Goal: Information Seeking & Learning: Find specific page/section

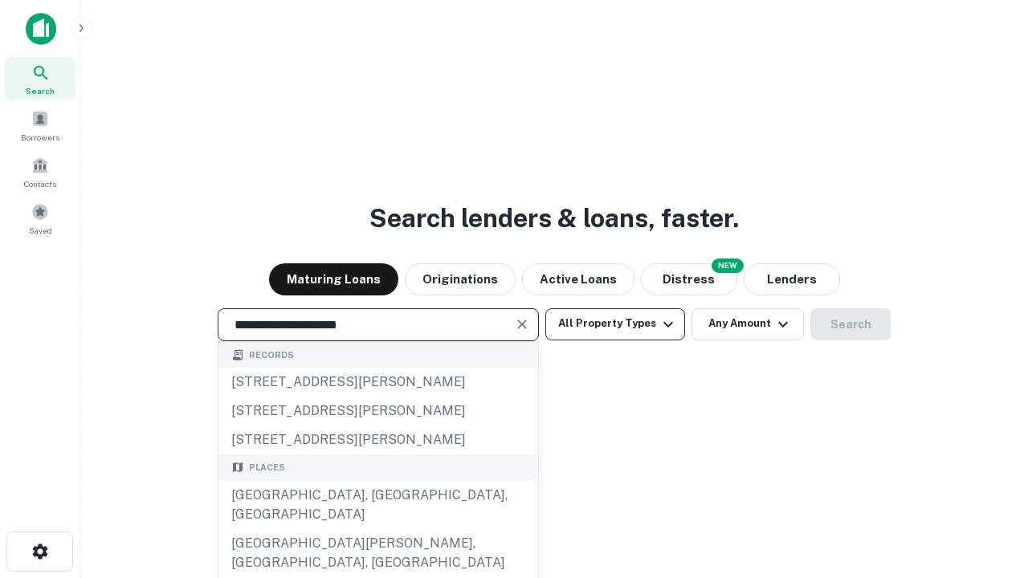
click at [377, 529] on div "[GEOGRAPHIC_DATA], [GEOGRAPHIC_DATA], [GEOGRAPHIC_DATA]" at bounding box center [378, 505] width 320 height 48
click at [615, 324] on button "All Property Types" at bounding box center [615, 324] width 140 height 32
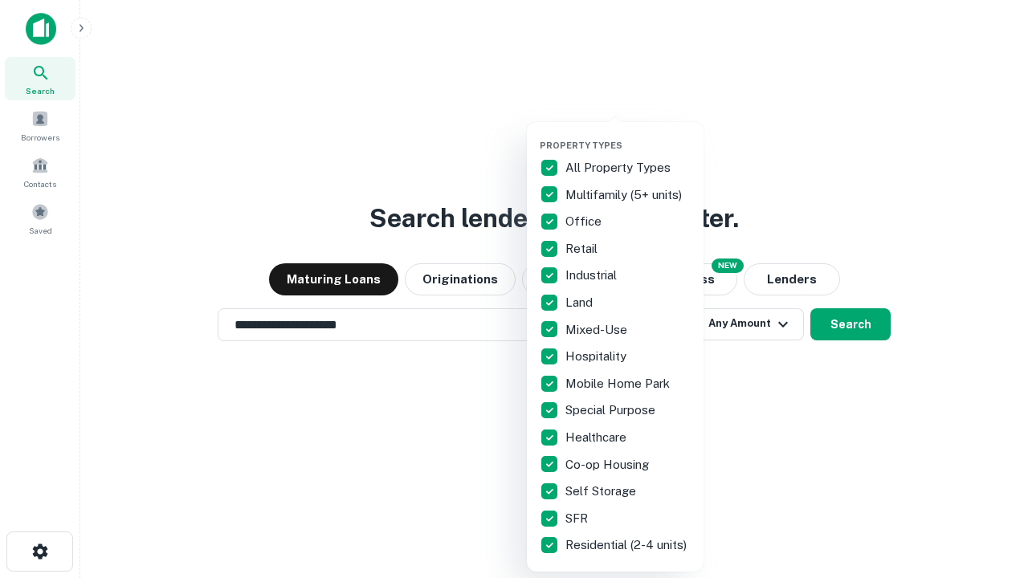
type input "**********"
click at [628, 135] on button "button" at bounding box center [628, 135] width 177 height 1
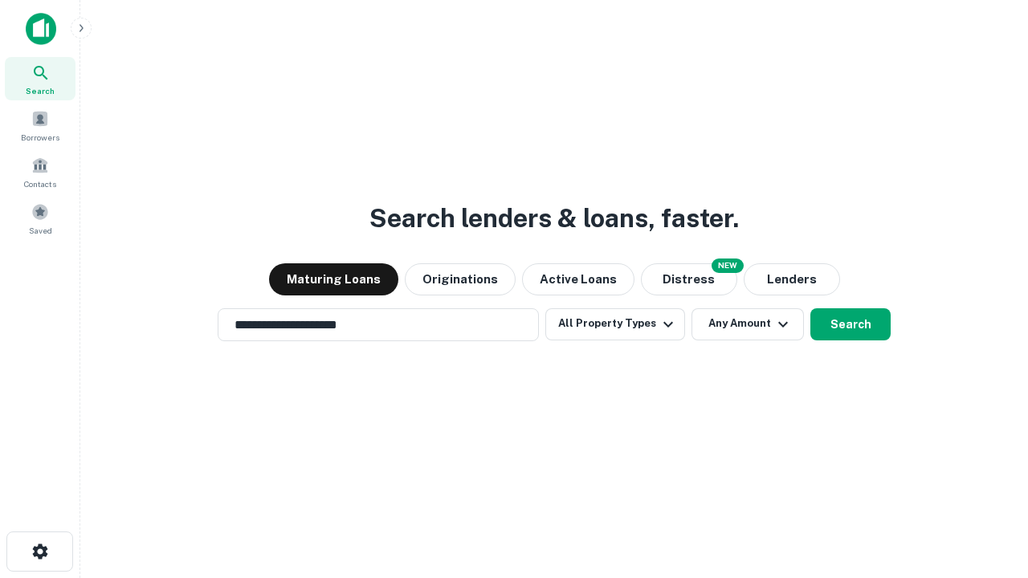
scroll to position [10, 194]
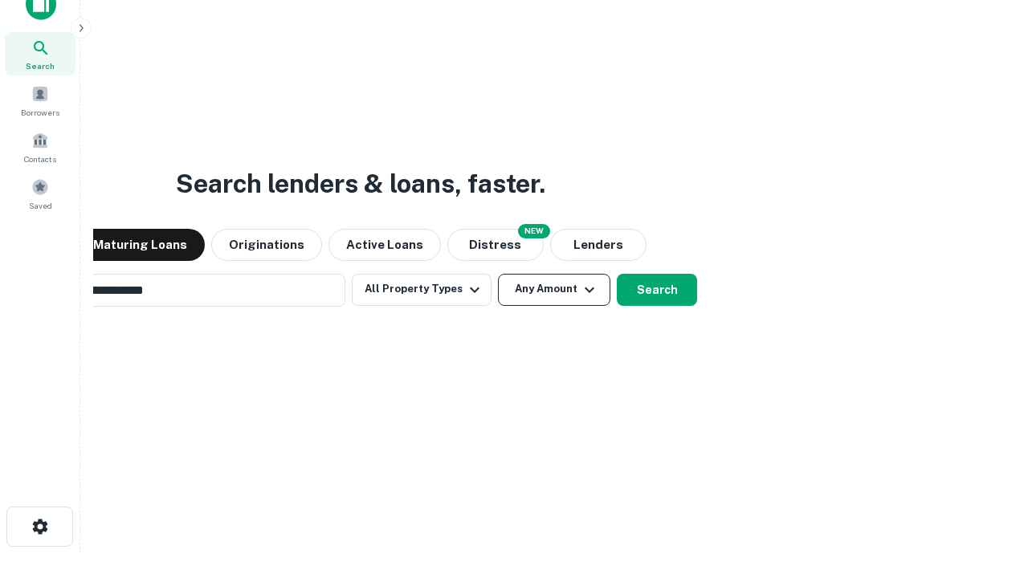
click at [498, 274] on button "Any Amount" at bounding box center [554, 290] width 112 height 32
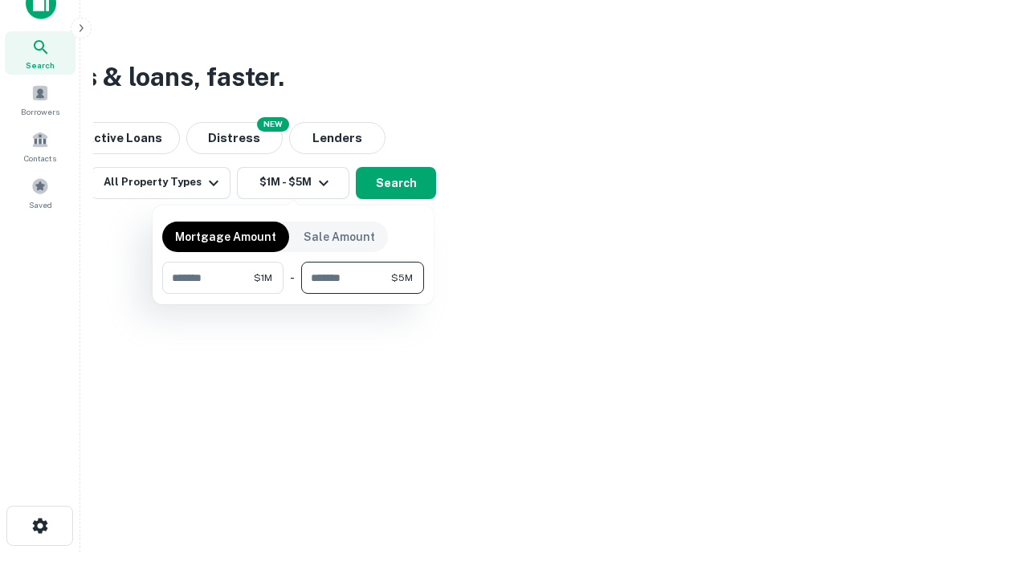
type input "*******"
click at [293, 294] on button "button" at bounding box center [293, 294] width 262 height 1
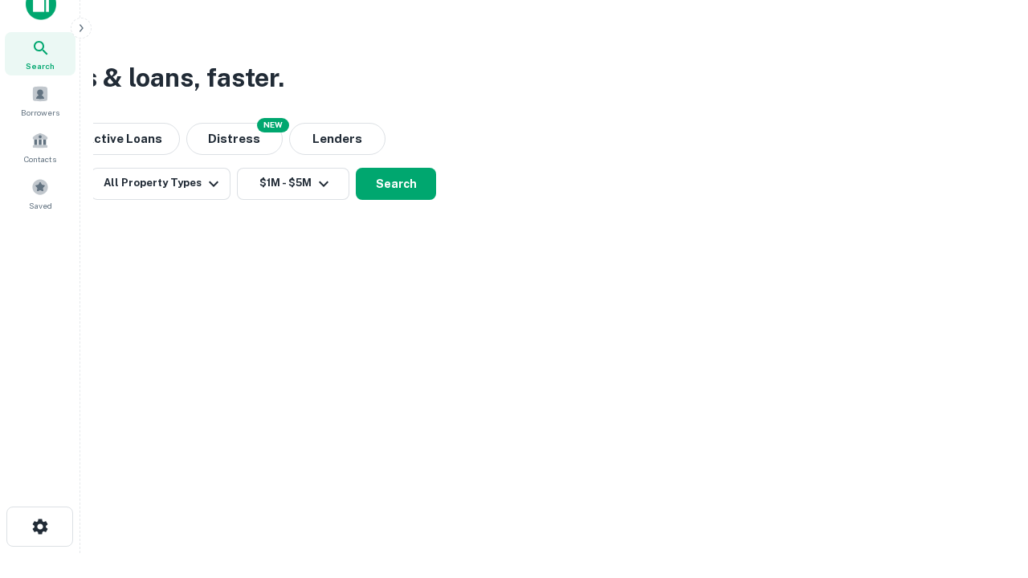
scroll to position [10, 296]
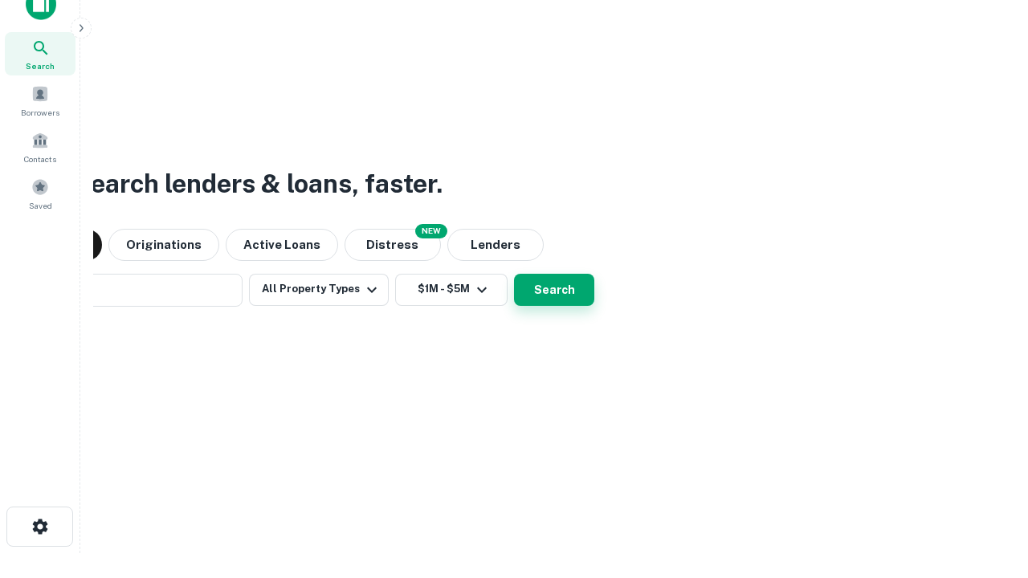
click at [514, 274] on button "Search" at bounding box center [554, 290] width 80 height 32
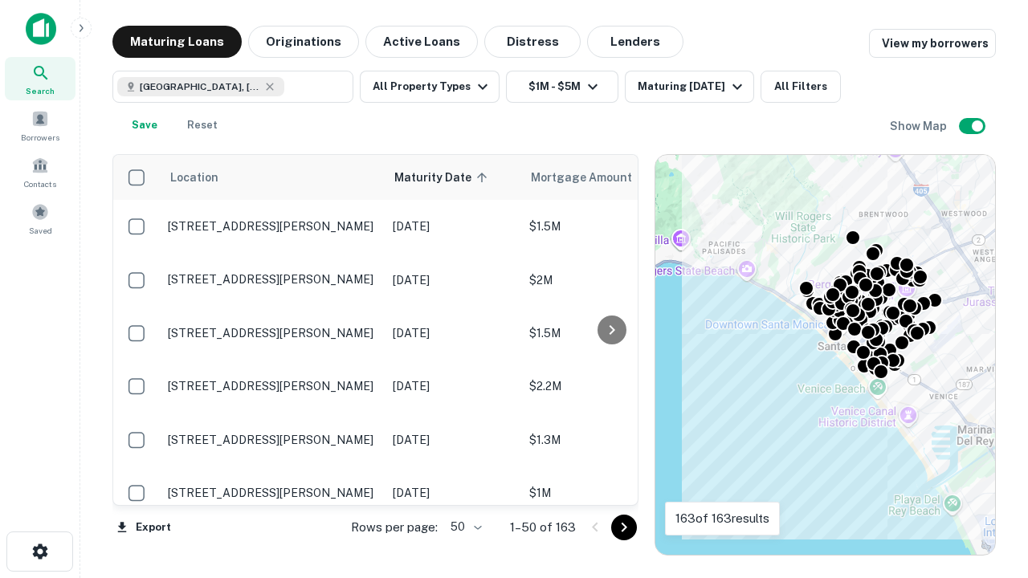
click at [463, 527] on body "Search Borrowers Contacts Saved Maturing Loans Originations Active Loans Distre…" at bounding box center [514, 289] width 1028 height 578
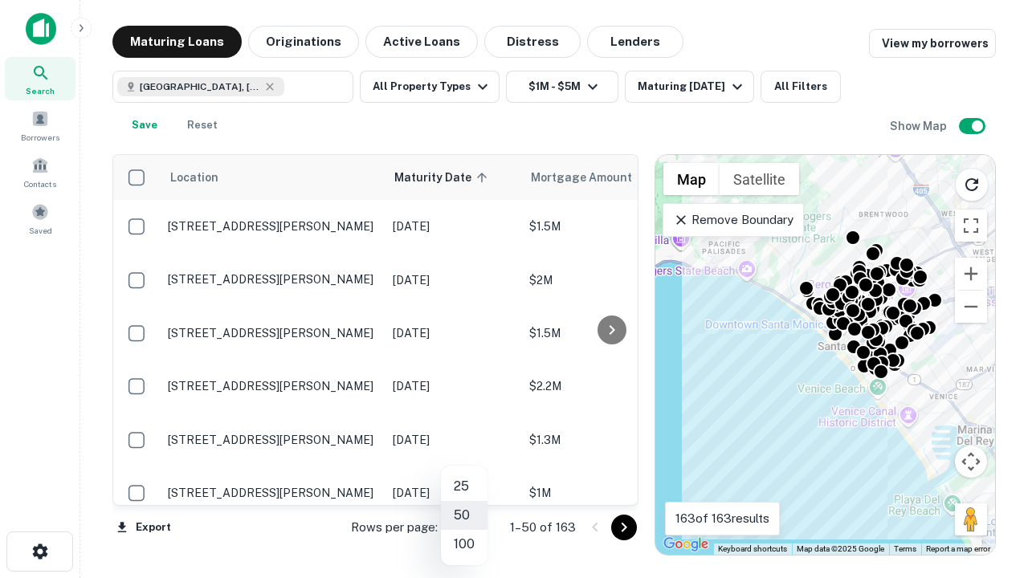
click at [464, 487] on li "25" at bounding box center [464, 486] width 47 height 29
